Goal: Feedback & Contribution: Submit feedback/report problem

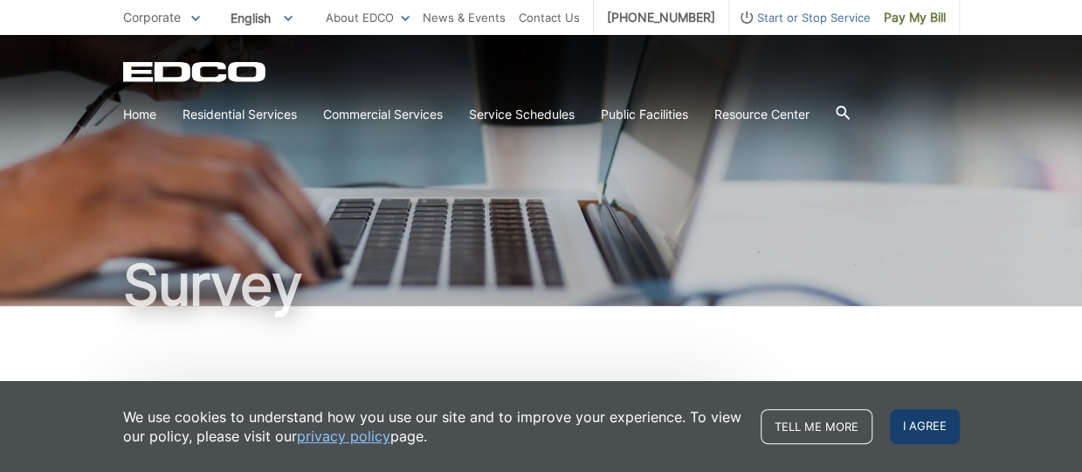
click at [914, 427] on span "I agree" at bounding box center [925, 426] width 70 height 35
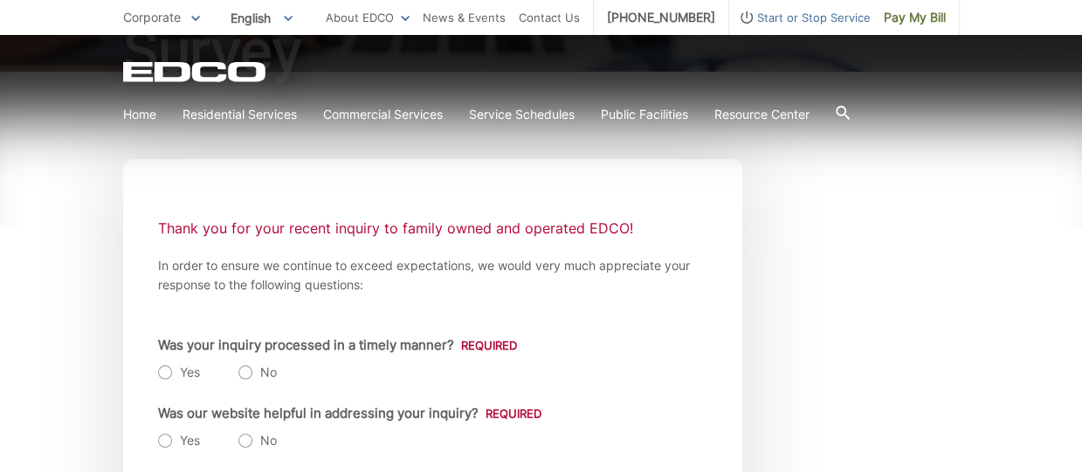
scroll to position [262, 0]
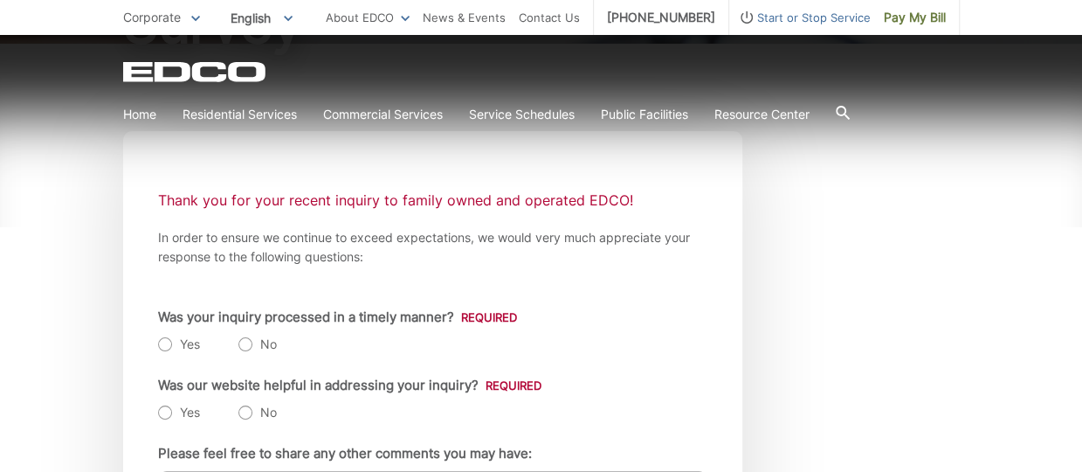
click at [169, 348] on label "Yes" at bounding box center [179, 343] width 42 height 17
radio input "true"
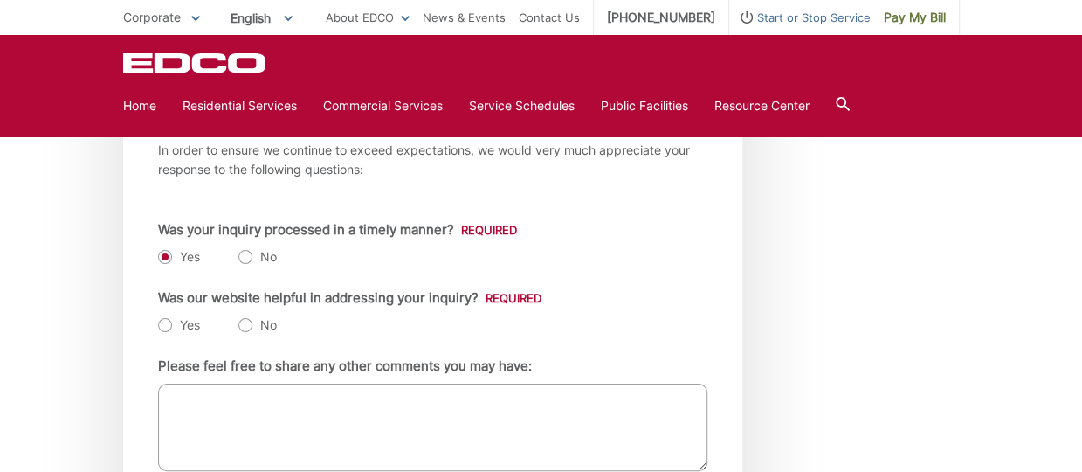
click at [165, 324] on label "Yes" at bounding box center [179, 324] width 42 height 17
radio input "true"
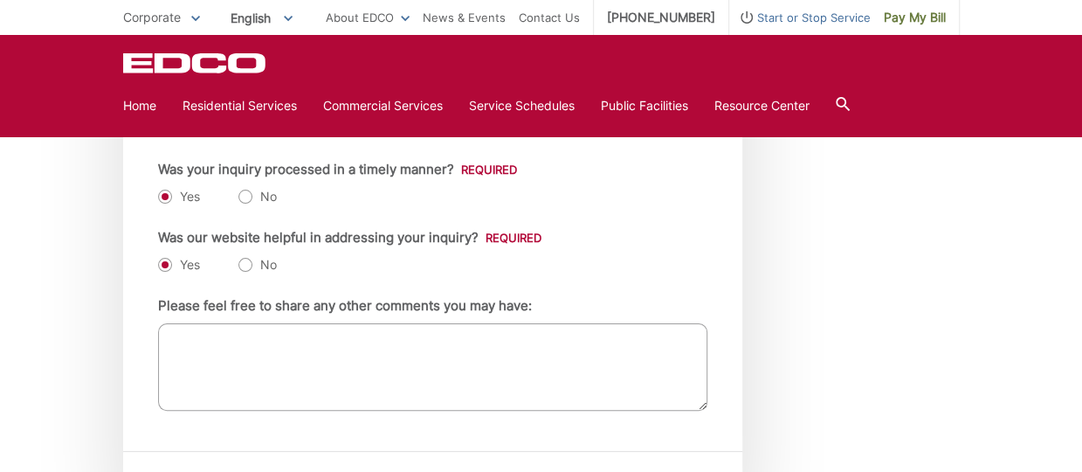
scroll to position [437, 0]
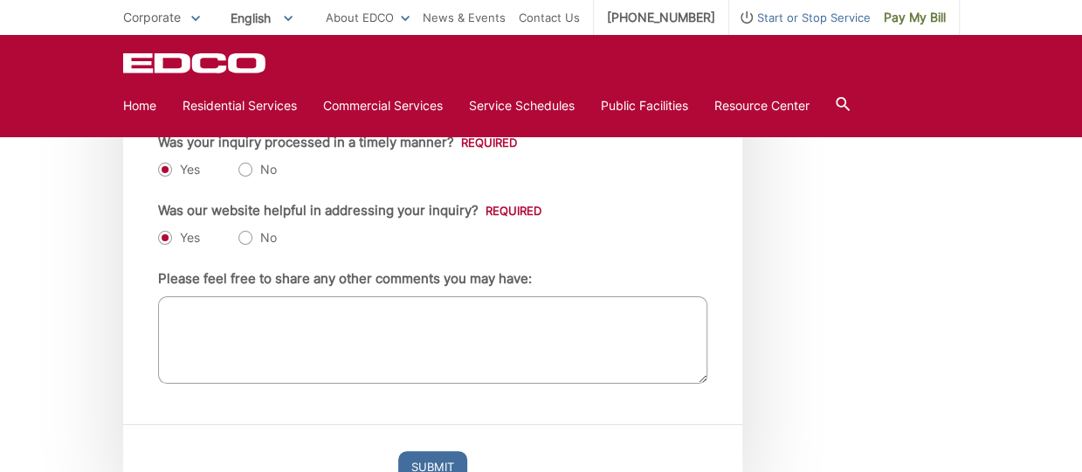
click at [258, 315] on textarea "Please feel free to share any other comments you may have:" at bounding box center [432, 339] width 549 height 87
type textarea "N"
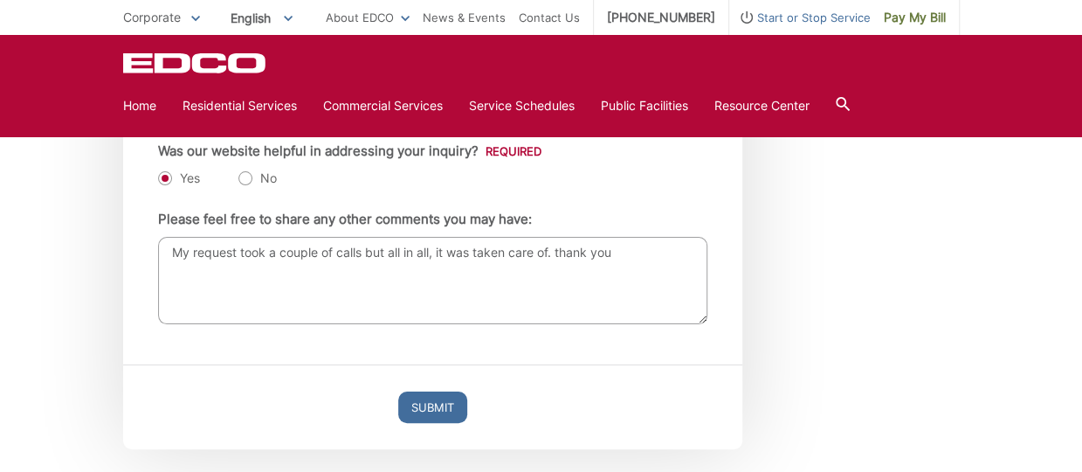
scroll to position [524, 0]
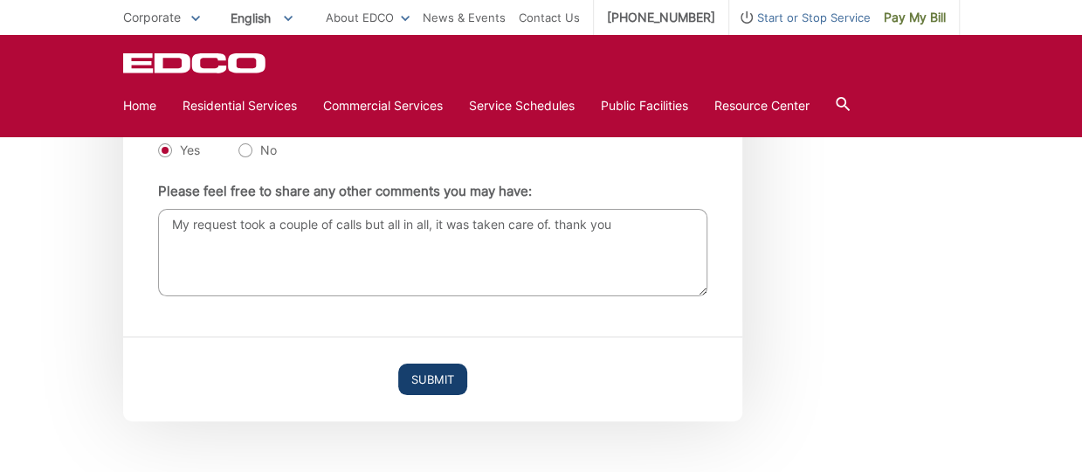
type textarea "My request took a couple of calls but all in all, it was taken care of. thank y…"
click at [422, 377] on input "Submit" at bounding box center [432, 378] width 69 height 31
